Goal: Task Accomplishment & Management: Manage account settings

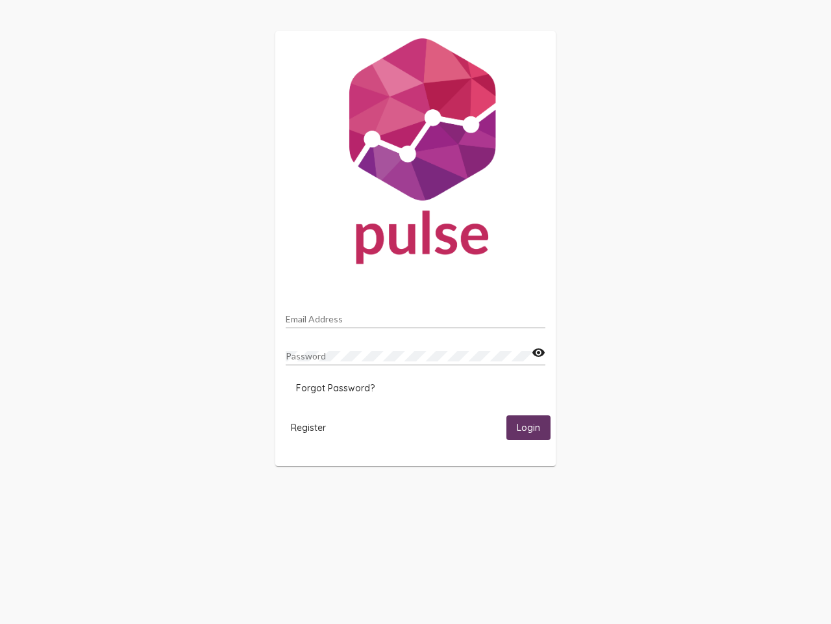
click at [416, 315] on input "Email Address" at bounding box center [416, 319] width 260 height 10
click at [539, 353] on mat-icon "visibility" at bounding box center [539, 353] width 14 height 16
click at [335, 388] on span "Forgot Password?" at bounding box center [335, 388] width 79 height 12
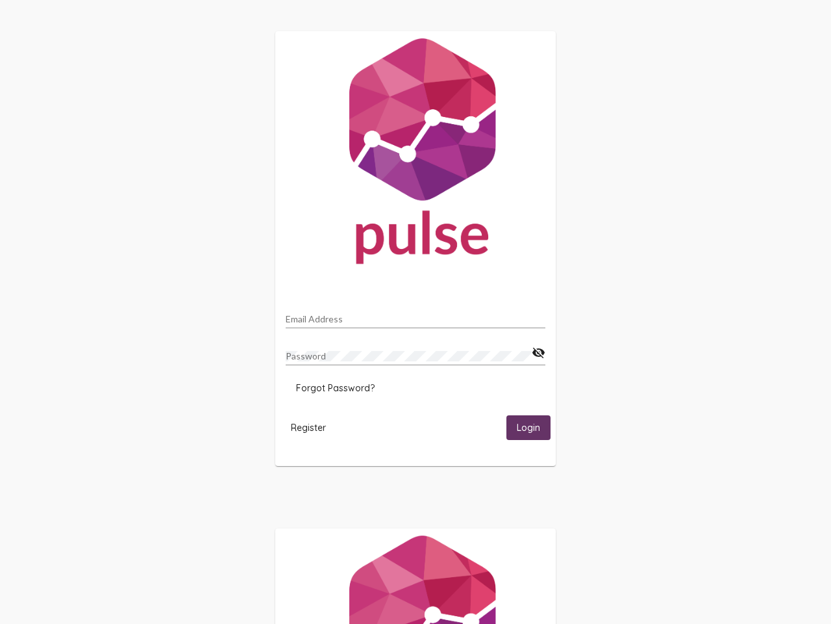
click at [309, 427] on span "Register" at bounding box center [308, 428] width 35 height 12
click at [529, 427] on span "Login" at bounding box center [528, 428] width 23 height 12
